Goal: Task Accomplishment & Management: Manage account settings

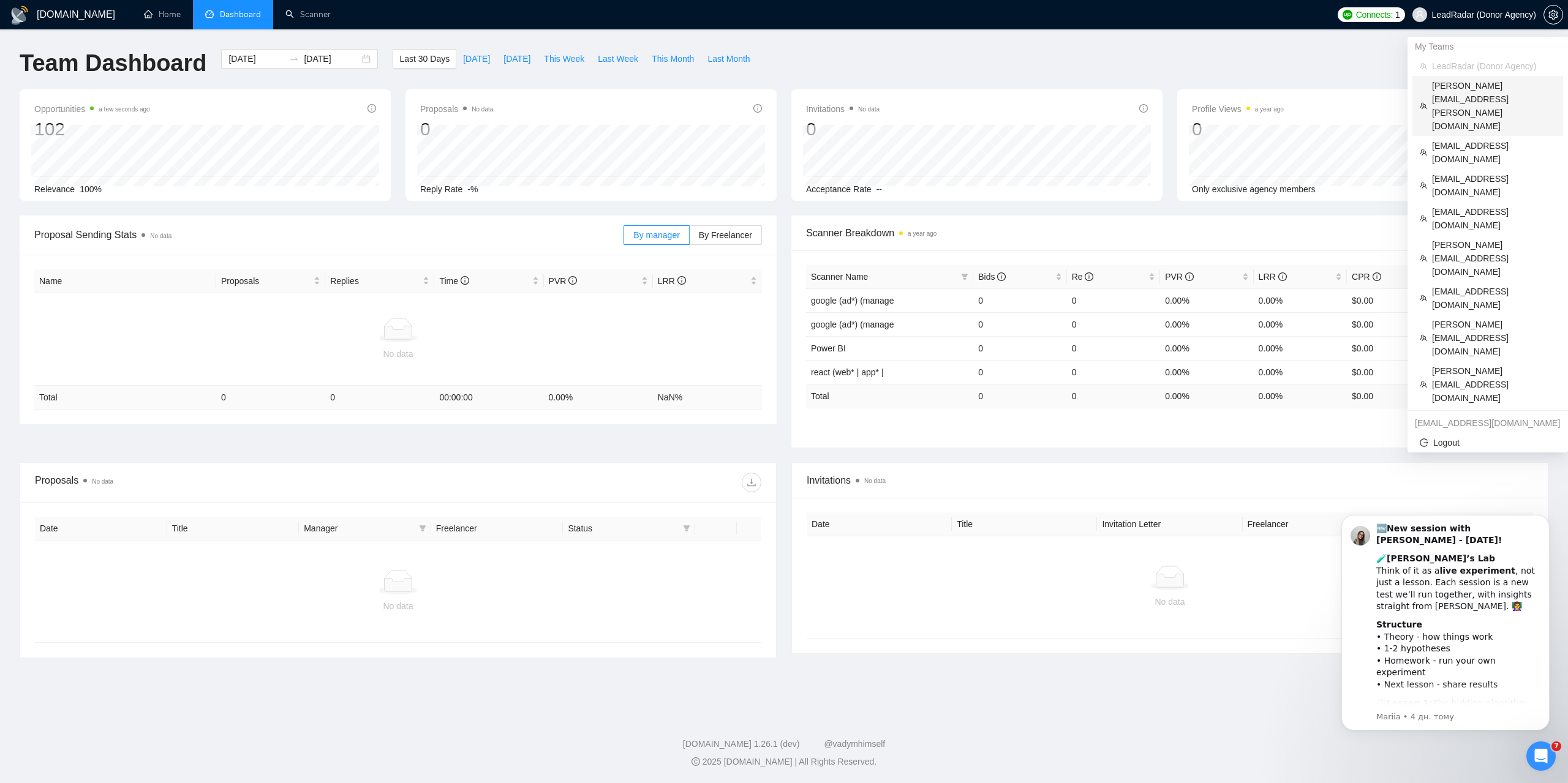
click at [1466, 89] on span "[PERSON_NAME][EMAIL_ADDRESS][PERSON_NAME][DOMAIN_NAME]" at bounding box center [1494, 105] width 124 height 54
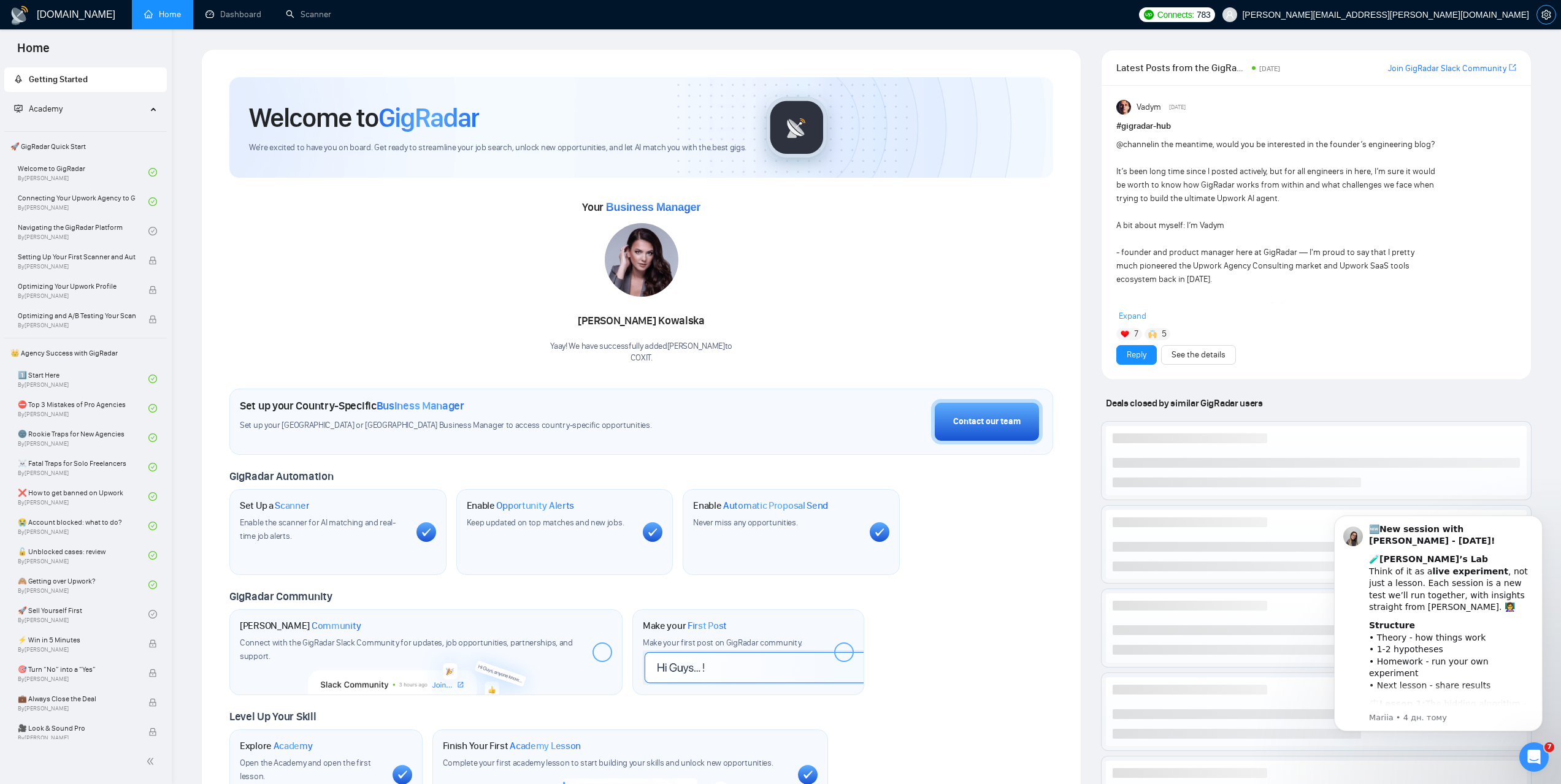
click at [1545, 13] on icon "setting" at bounding box center [1545, 14] width 9 height 10
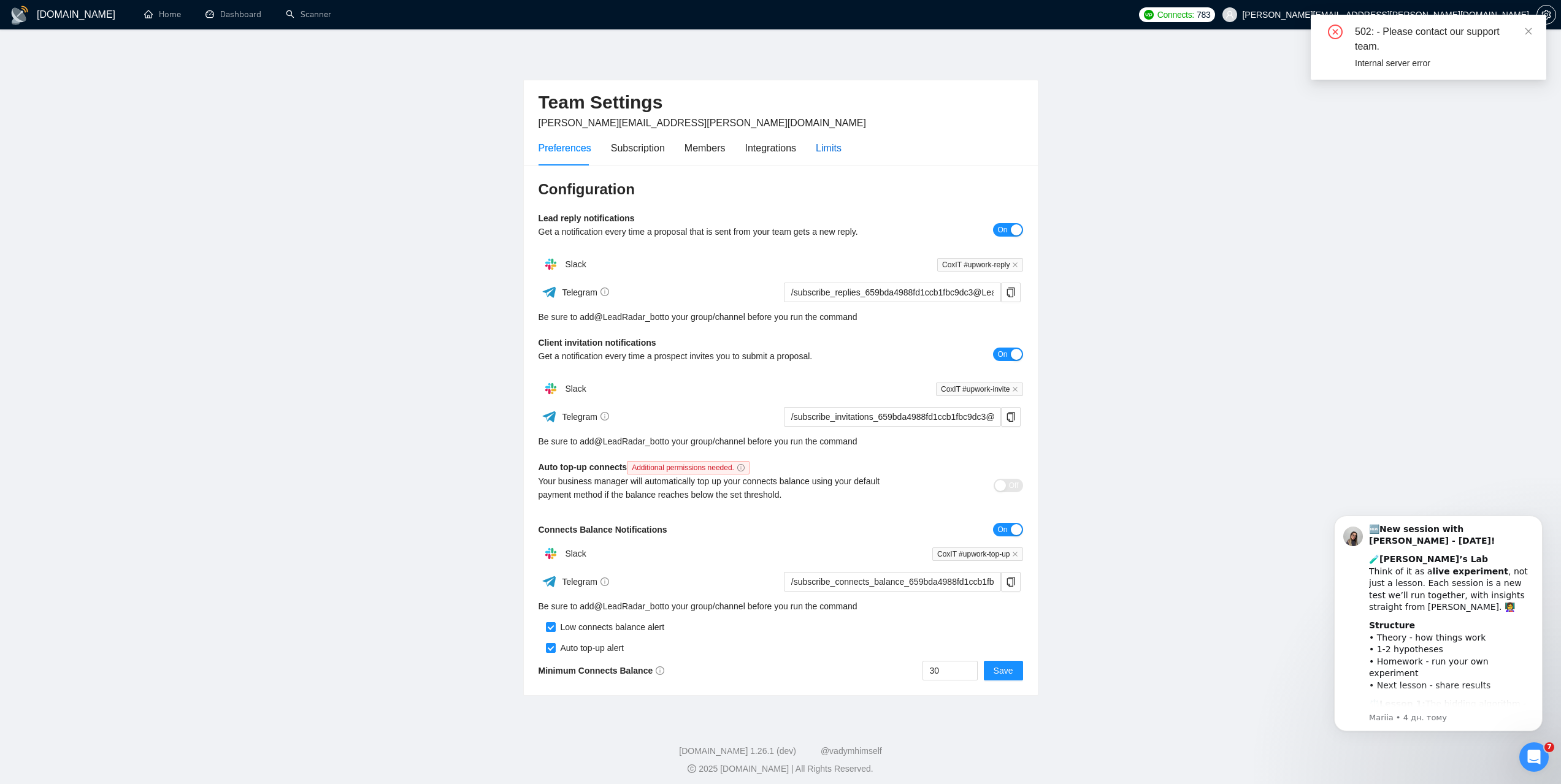
click at [829, 143] on div "Limits" at bounding box center [828, 148] width 26 height 15
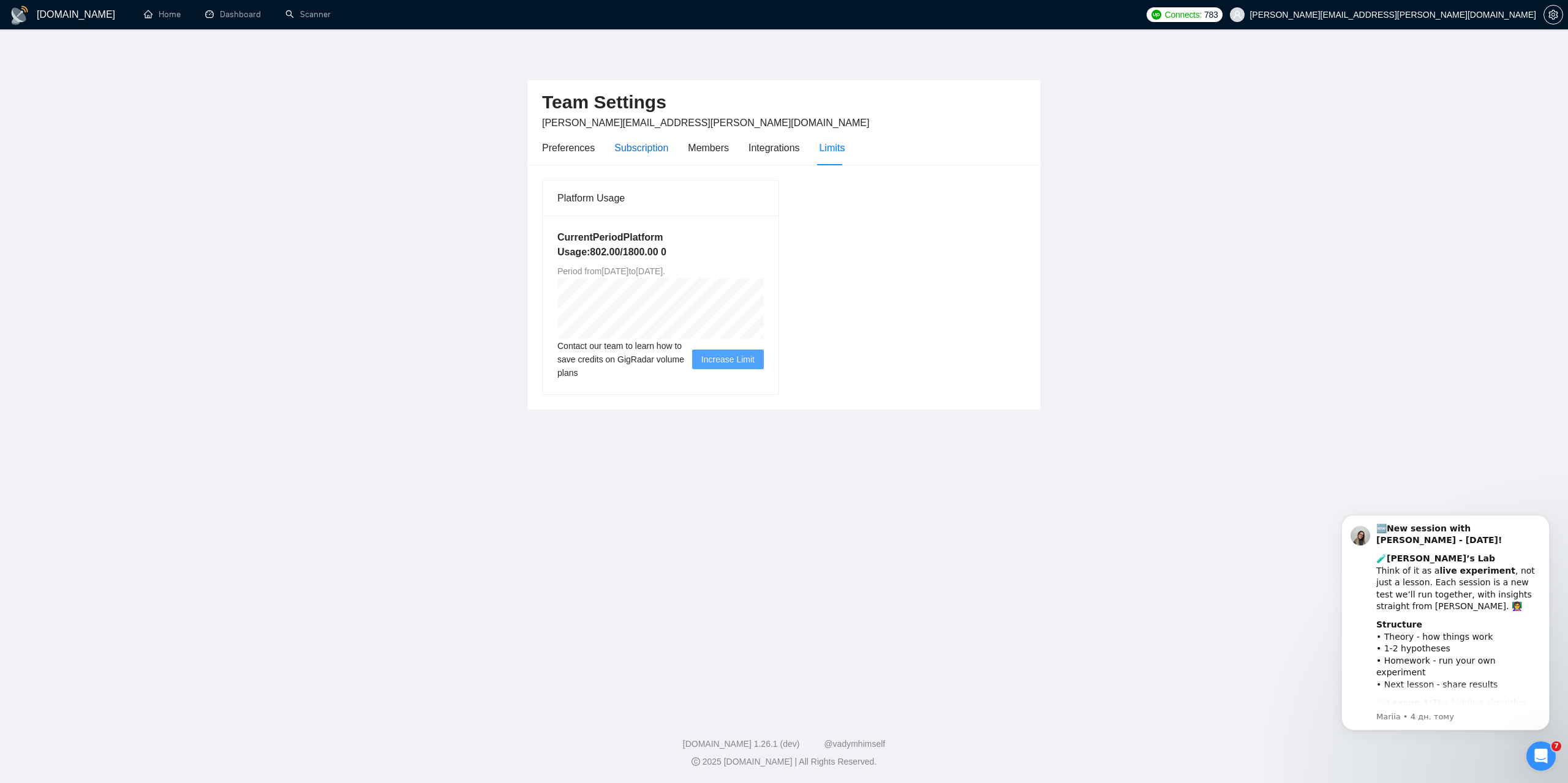
click at [651, 151] on div "Subscription" at bounding box center [641, 148] width 54 height 15
